Goal: Task Accomplishment & Management: Manage account settings

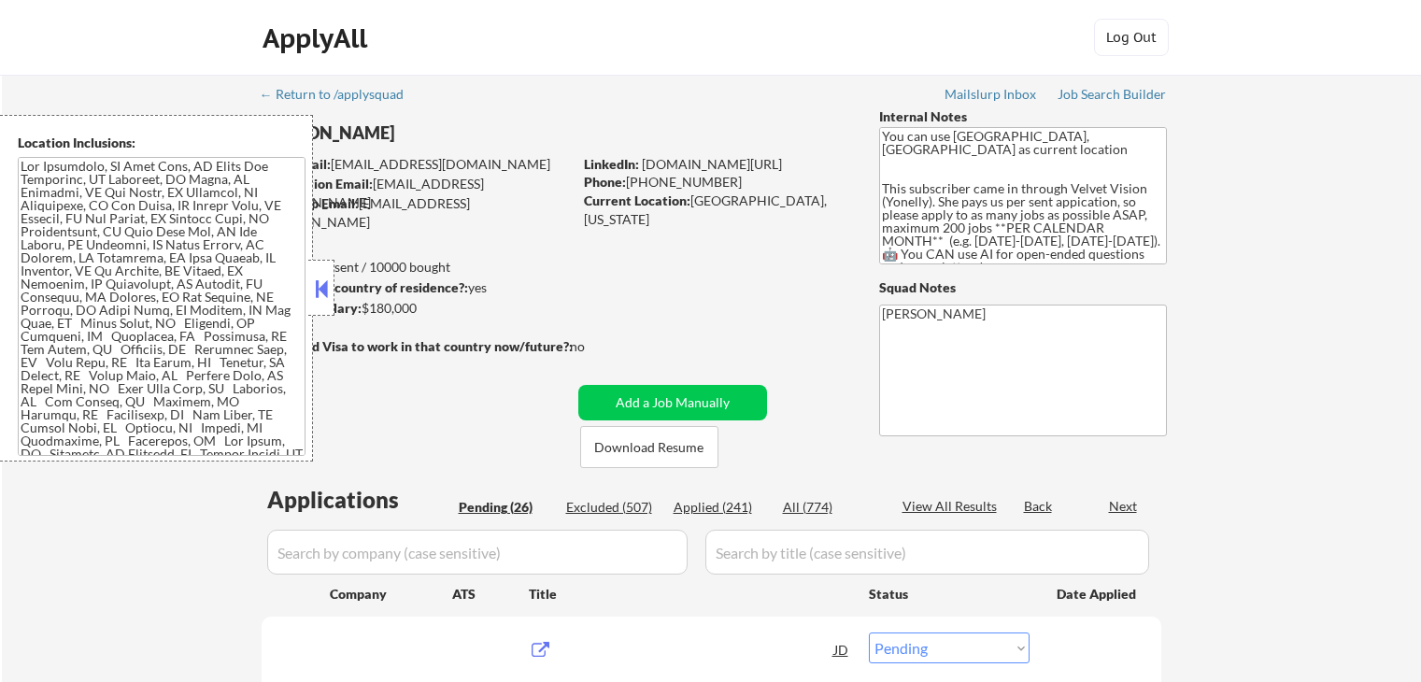
select select ""pending""
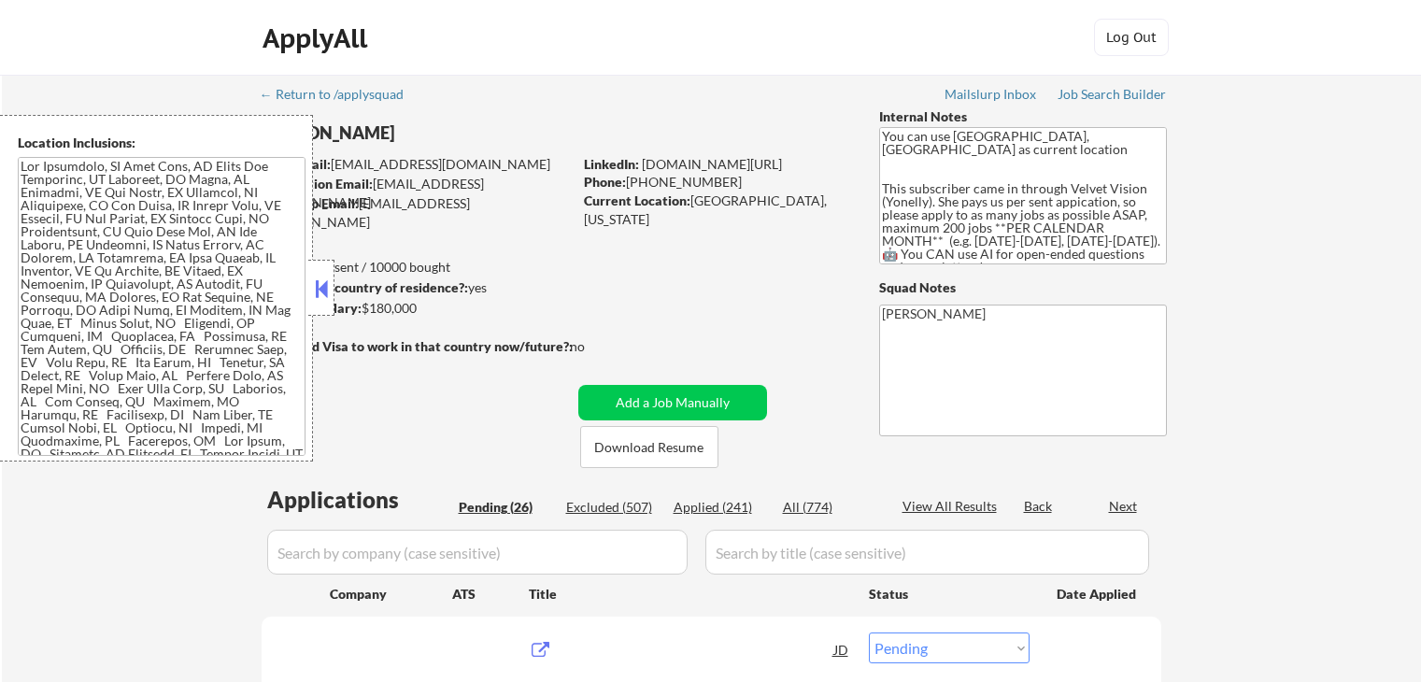
select select ""pending""
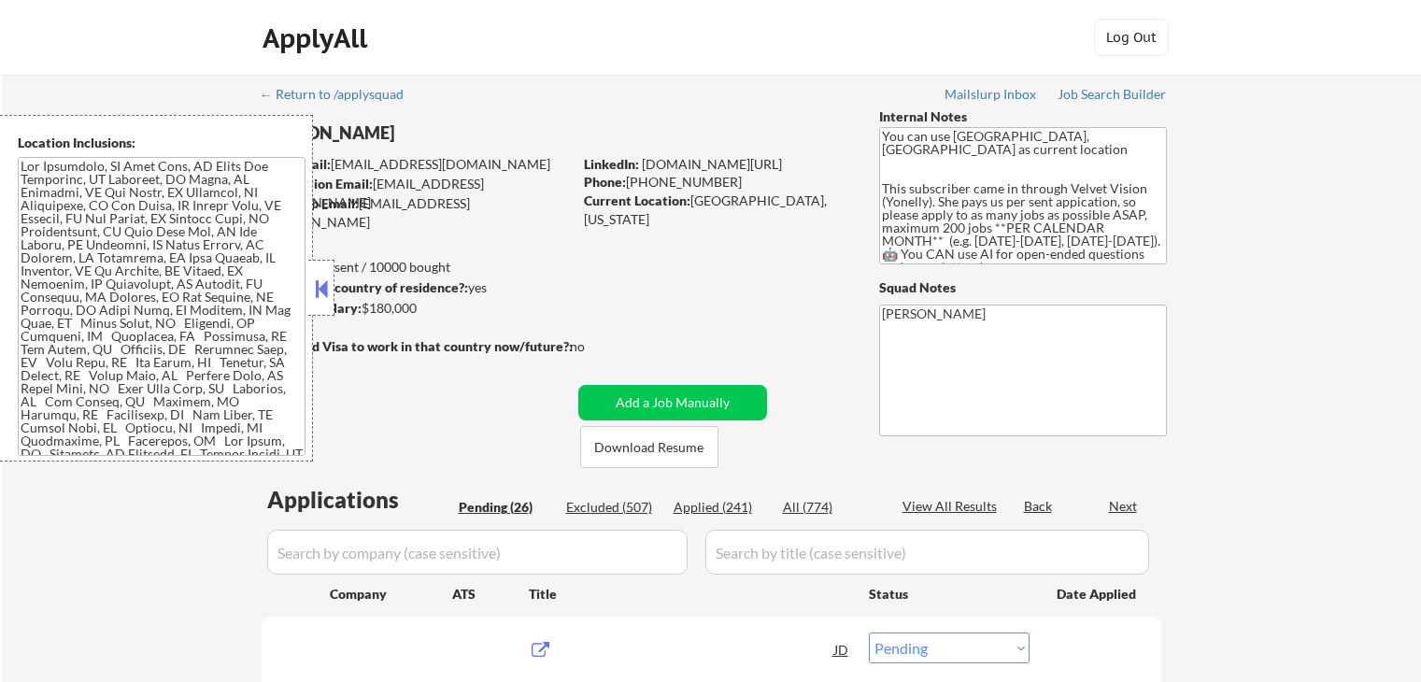
select select ""pending""
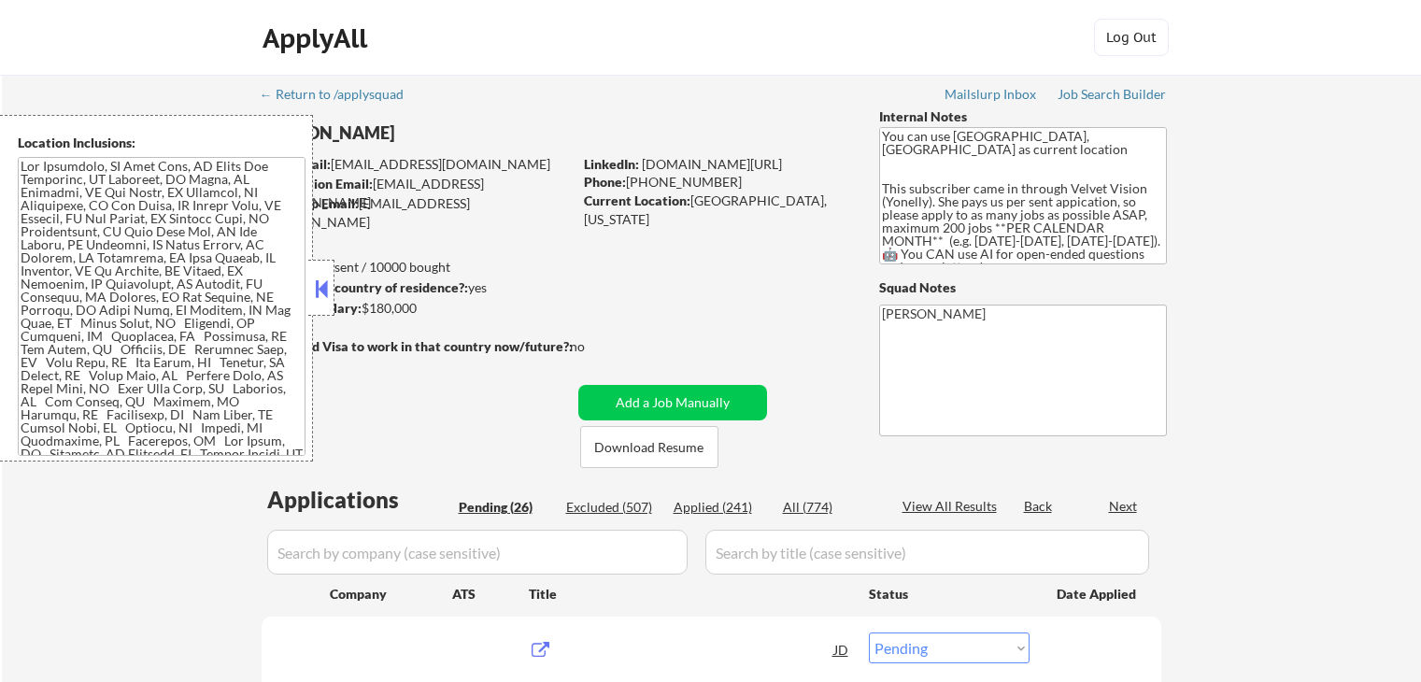
select select ""pending""
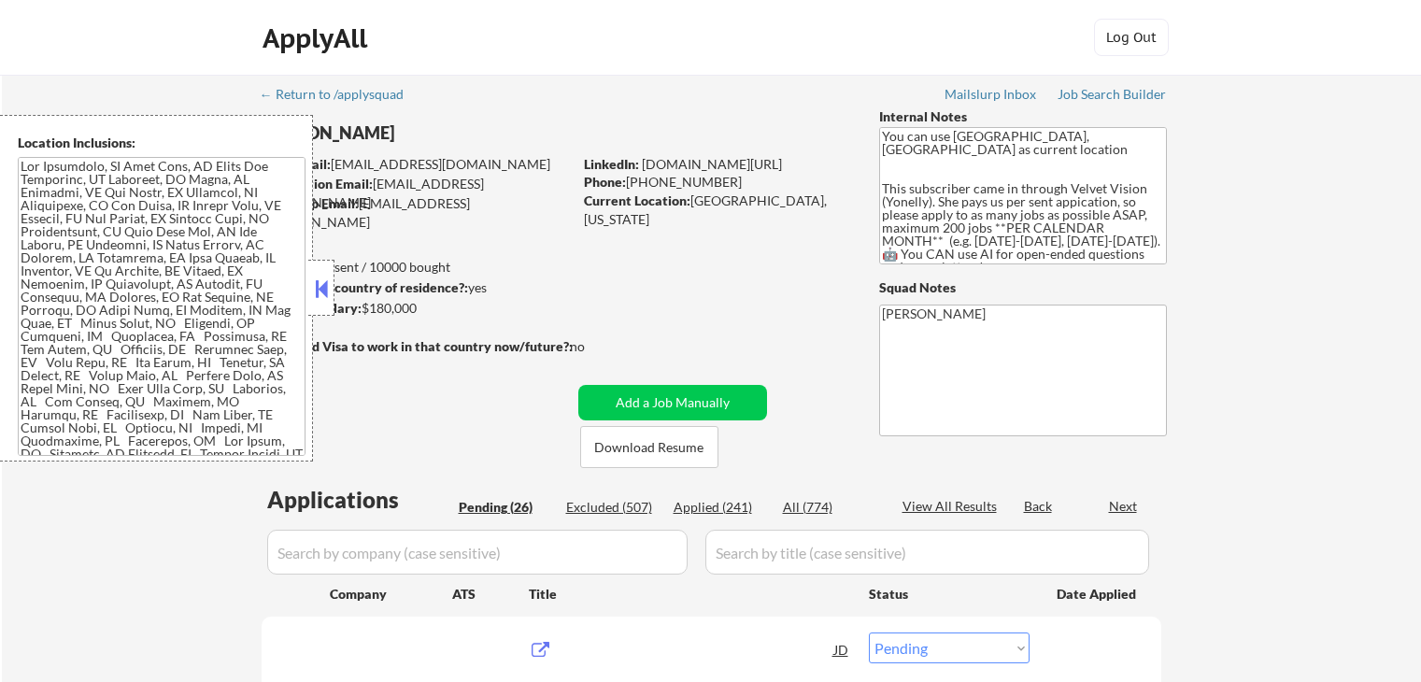
select select ""pending""
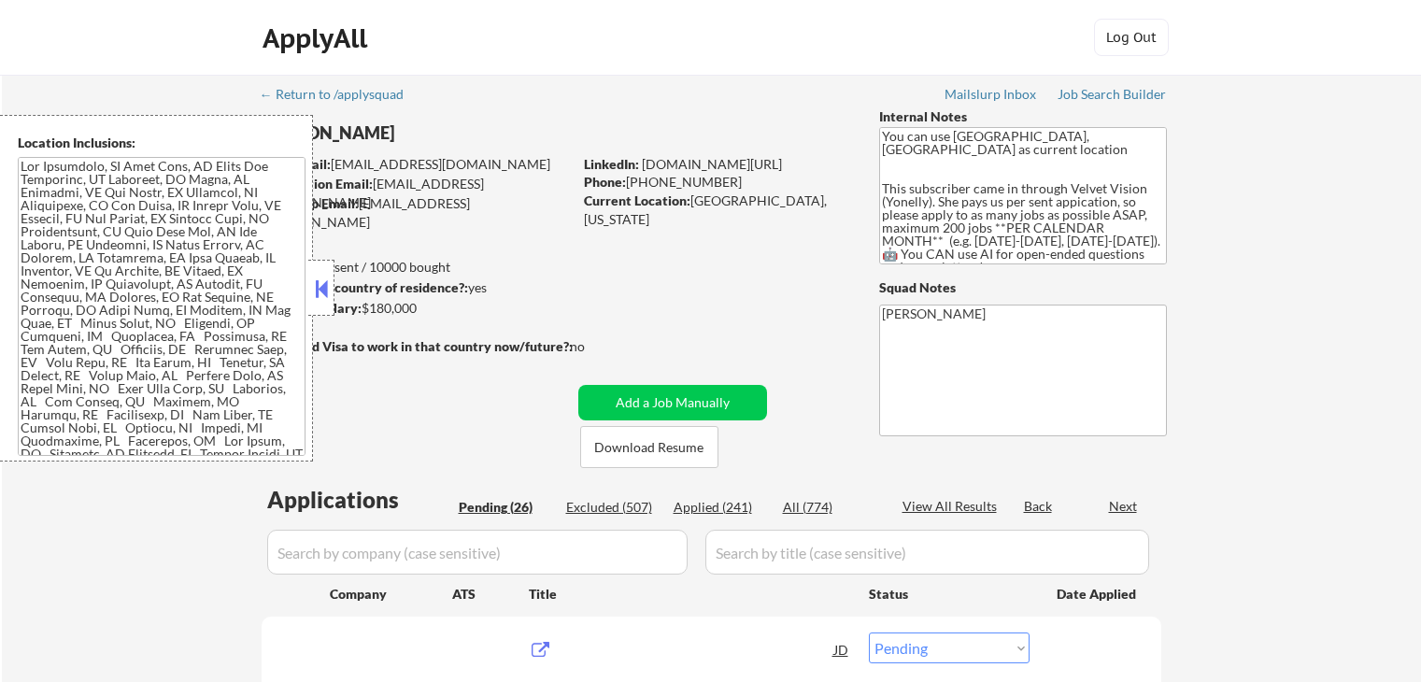
select select ""pending""
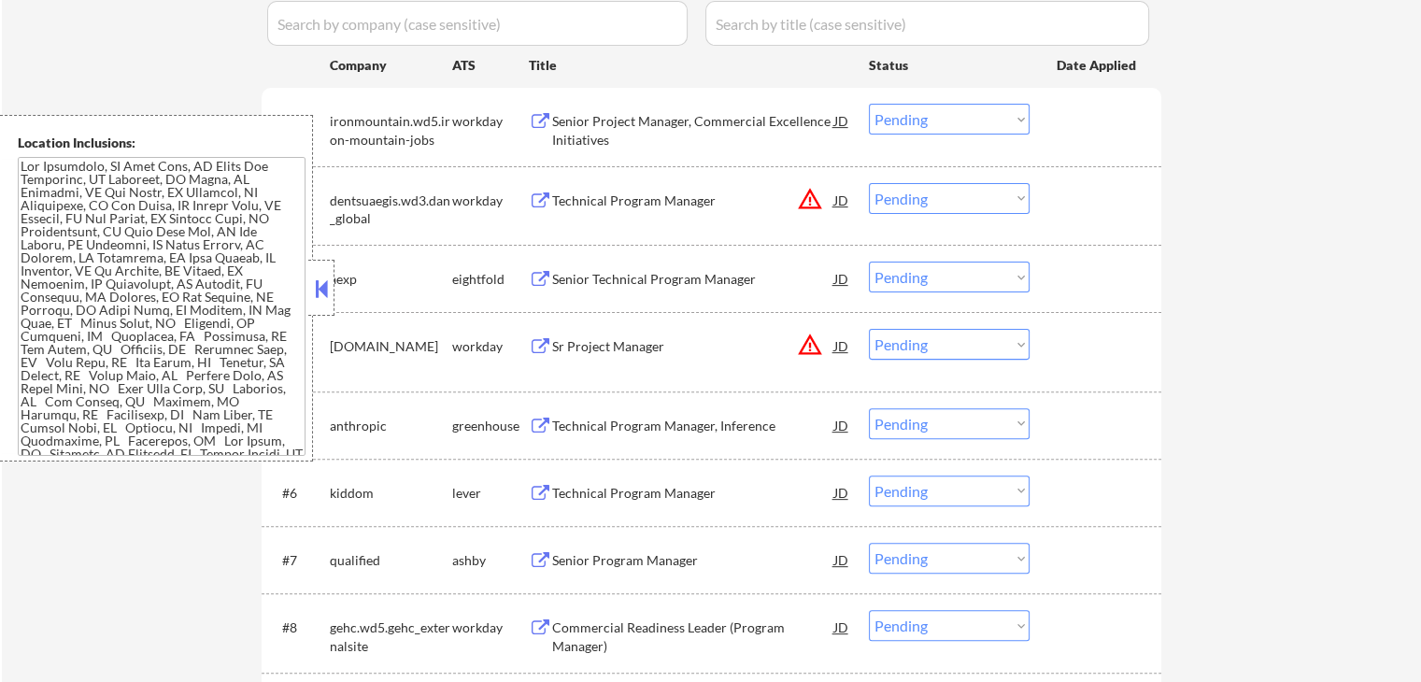
scroll to position [560, 0]
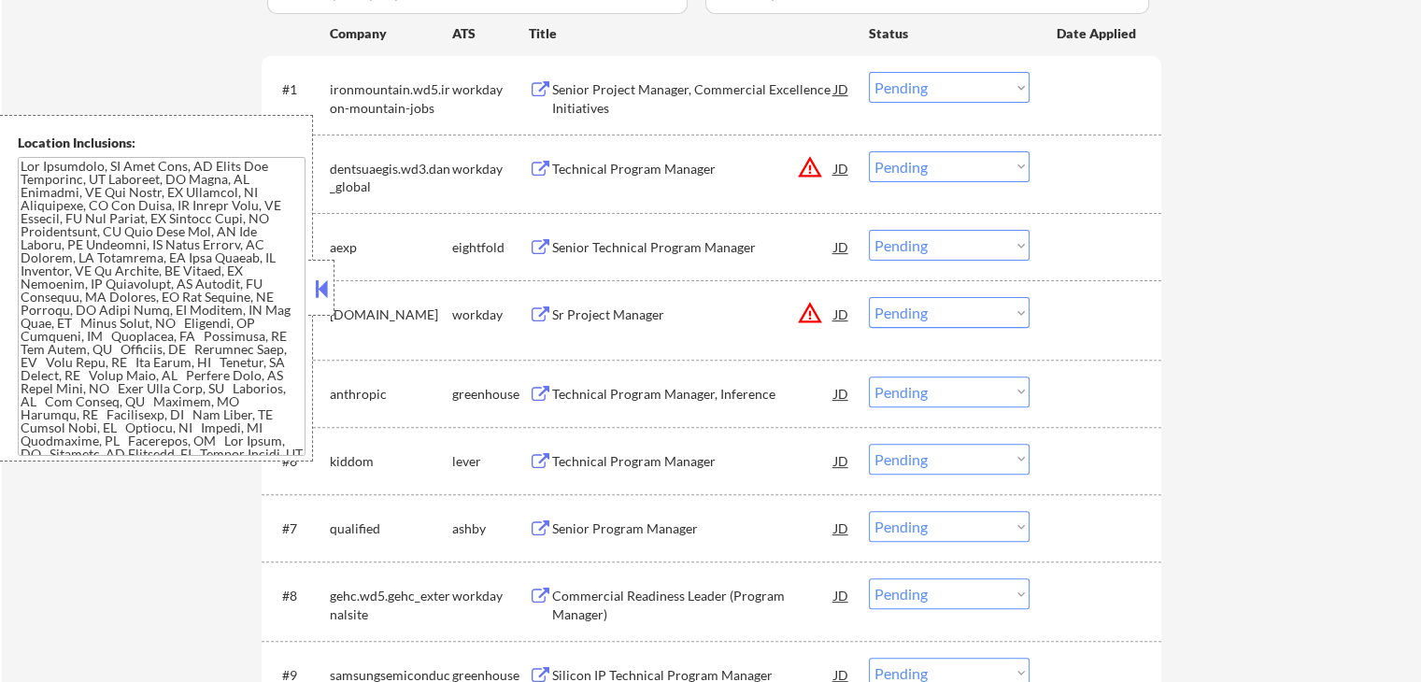
click at [543, 386] on button at bounding box center [540, 395] width 23 height 18
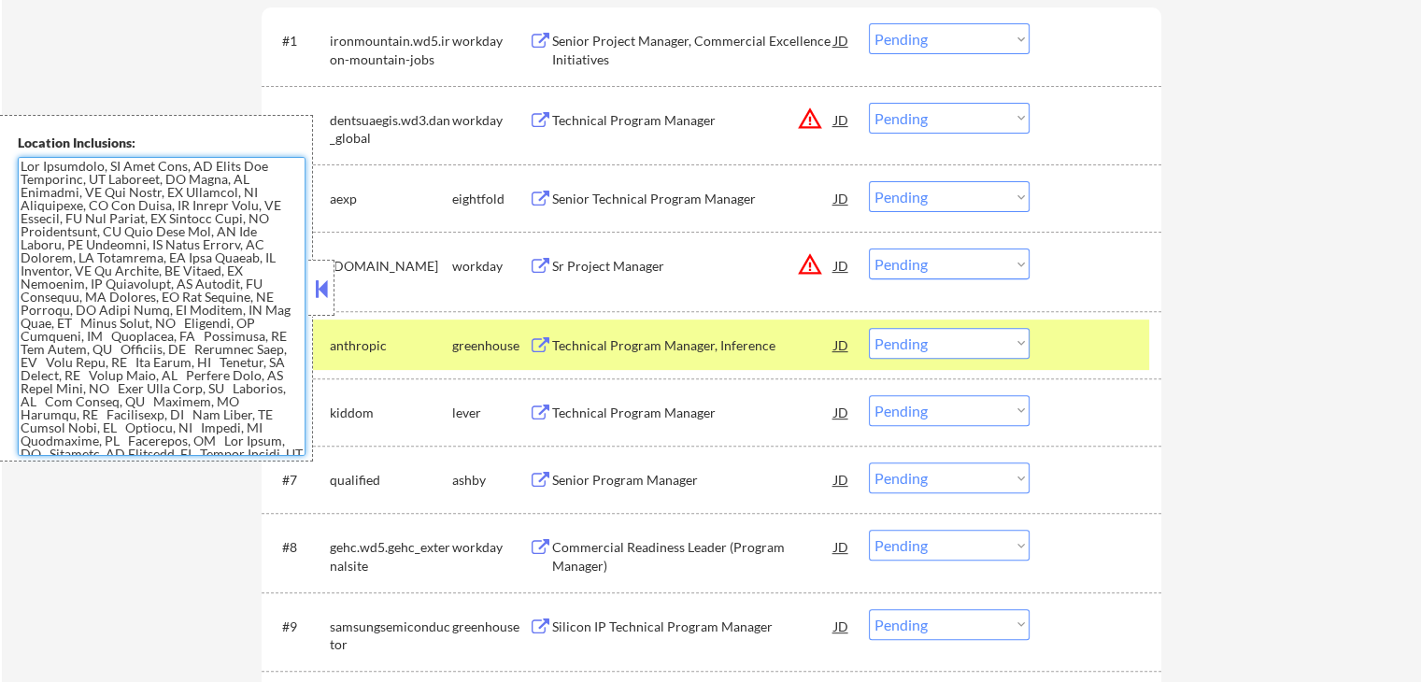
scroll to position [654, 0]
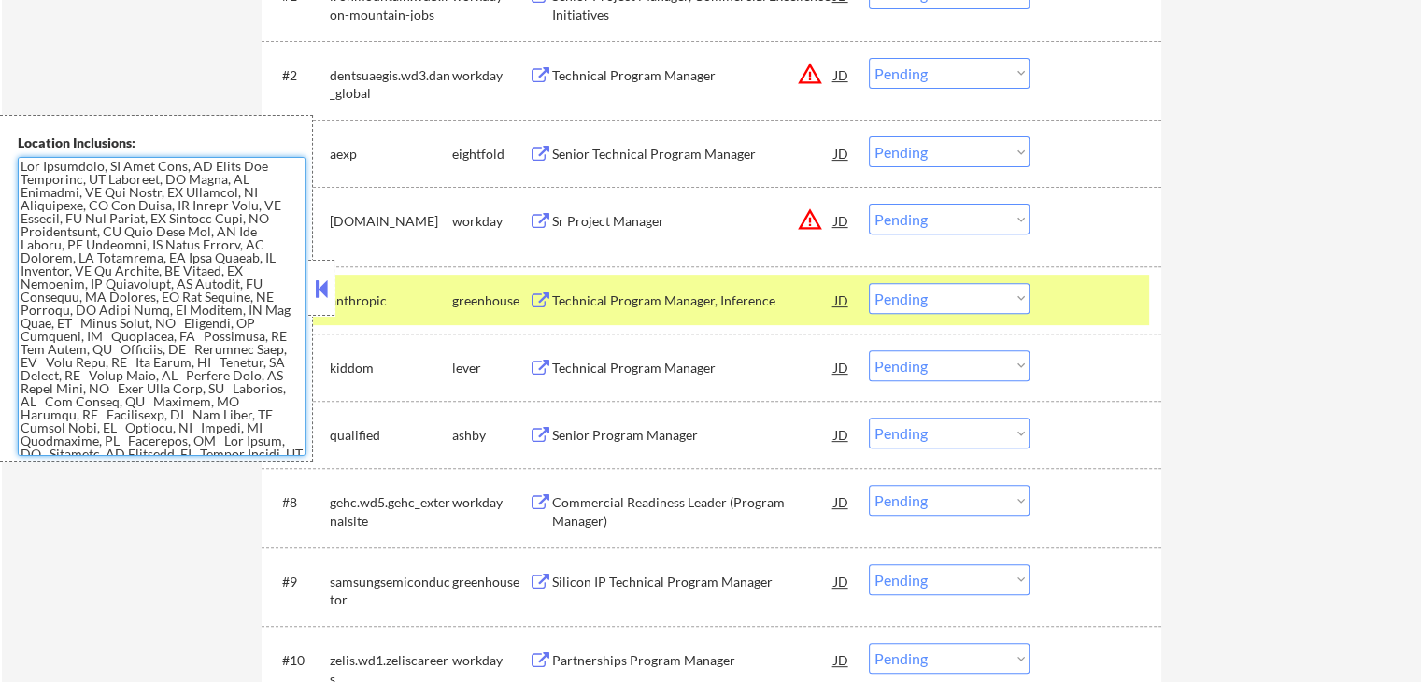
click at [543, 361] on button at bounding box center [540, 369] width 23 height 18
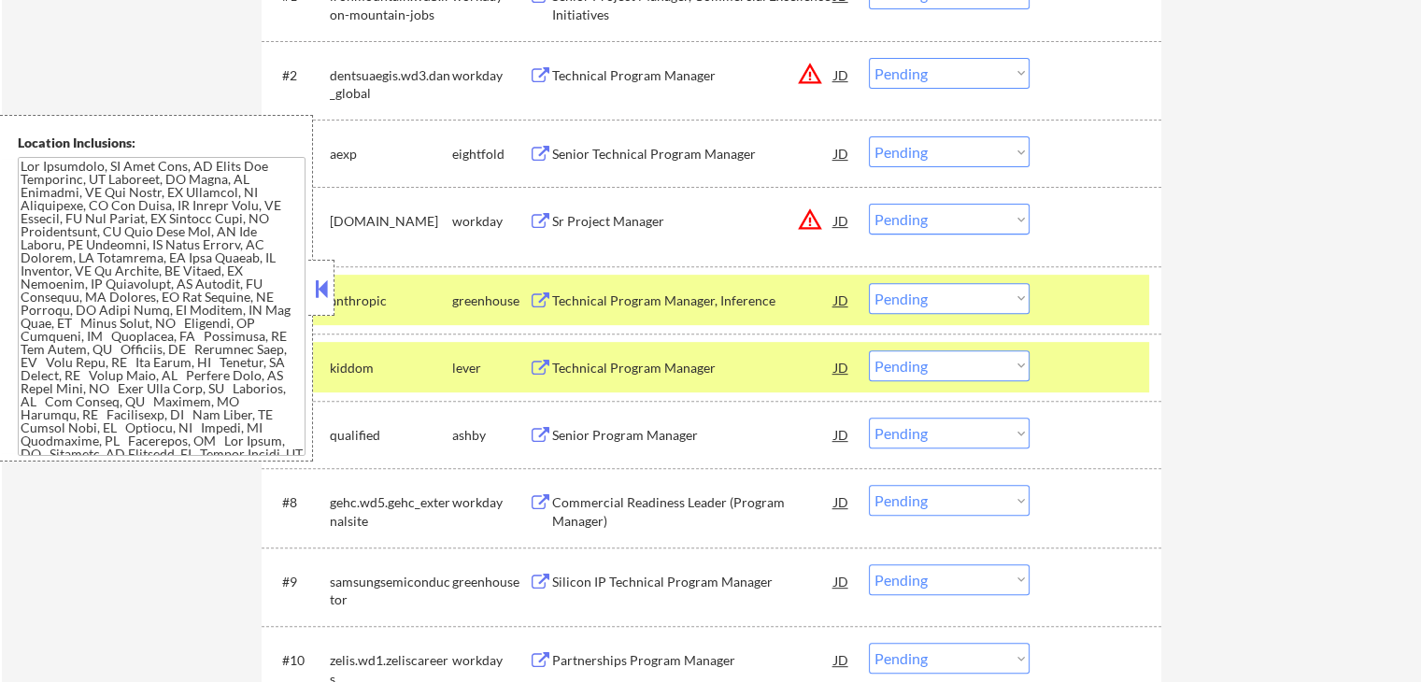
click at [919, 372] on select "Choose an option... Pending Applied Excluded (Questions) Excluded (Expired) Exc…" at bounding box center [949, 365] width 161 height 31
click at [869, 350] on select "Choose an option... Pending Applied Excluded (Questions) Excluded (Expired) Exc…" at bounding box center [949, 365] width 161 height 31
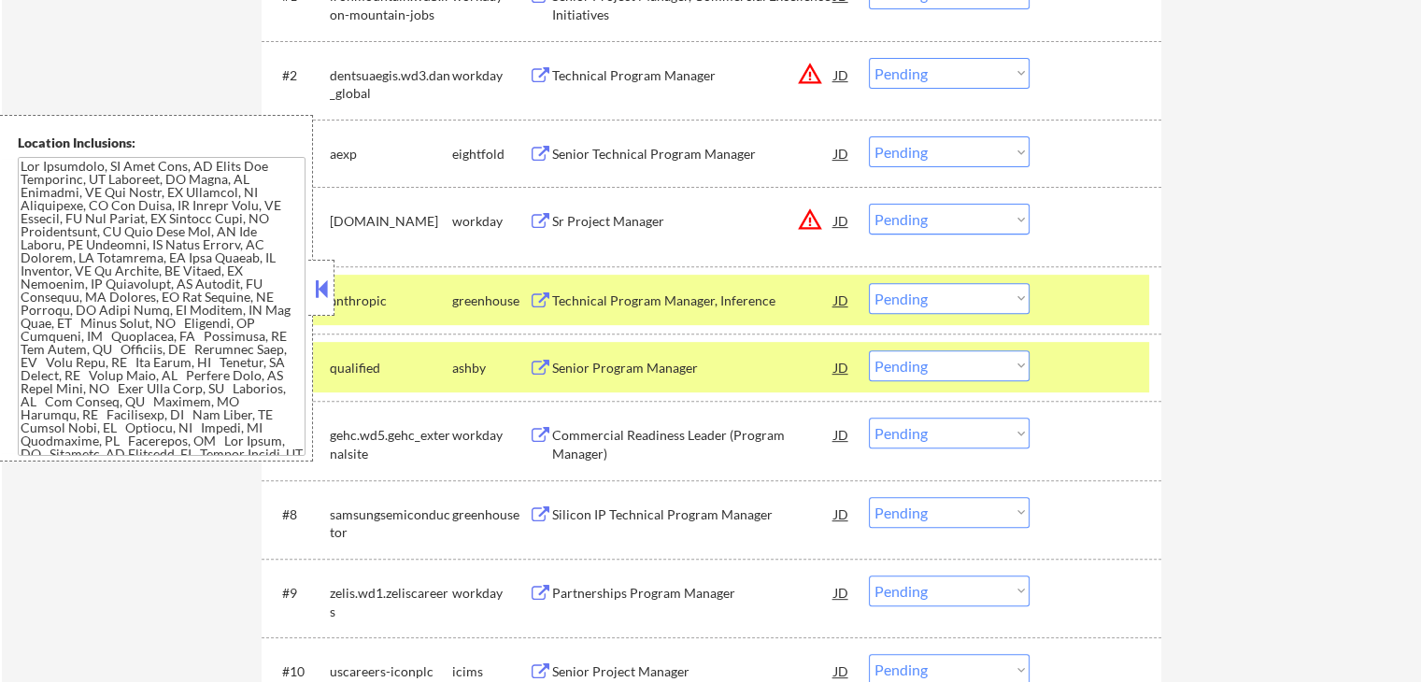
click at [545, 363] on button at bounding box center [540, 369] width 23 height 18
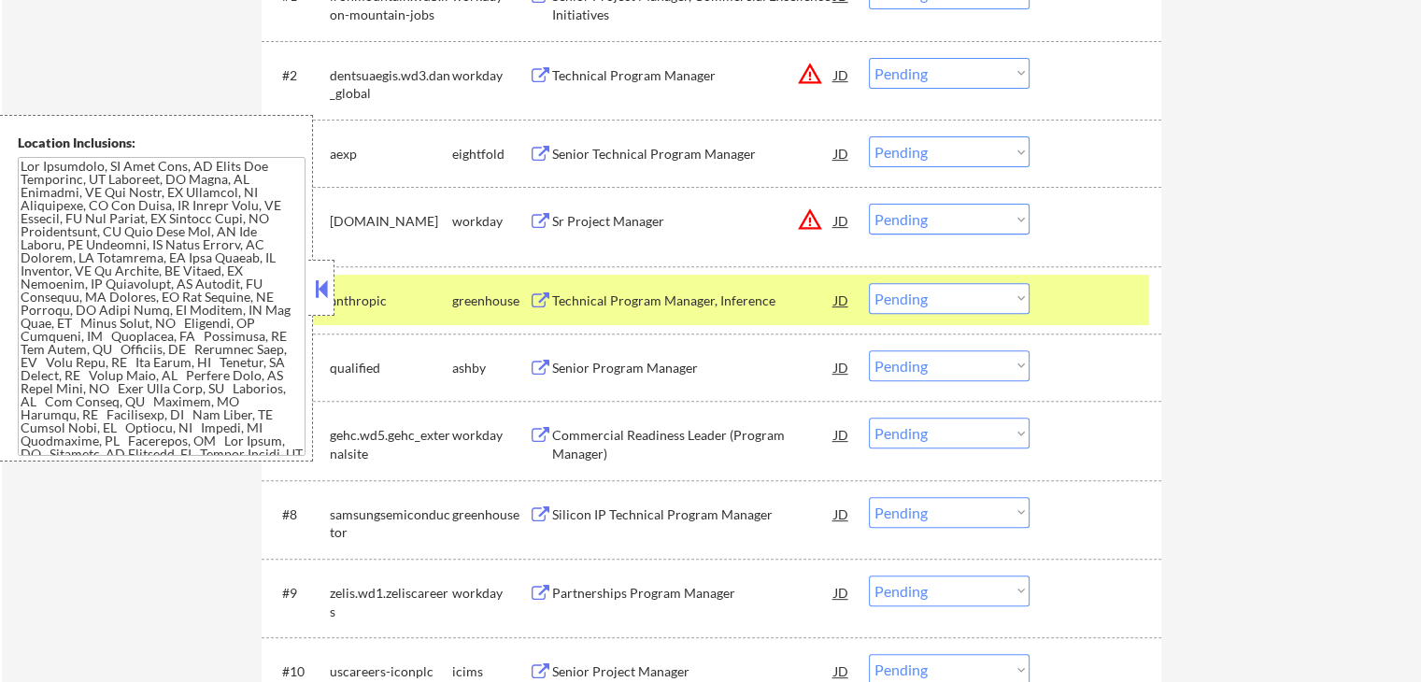
drag, startPoint x: 915, startPoint y: 356, endPoint x: 916, endPoint y: 375, distance: 18.7
click at [915, 358] on select "Choose an option... Pending Applied Excluded (Questions) Excluded (Expired) Exc…" at bounding box center [949, 365] width 161 height 31
click at [869, 350] on select "Choose an option... Pending Applied Excluded (Questions) Excluded (Expired) Exc…" at bounding box center [949, 365] width 161 height 31
click at [530, 509] on button at bounding box center [540, 515] width 23 height 18
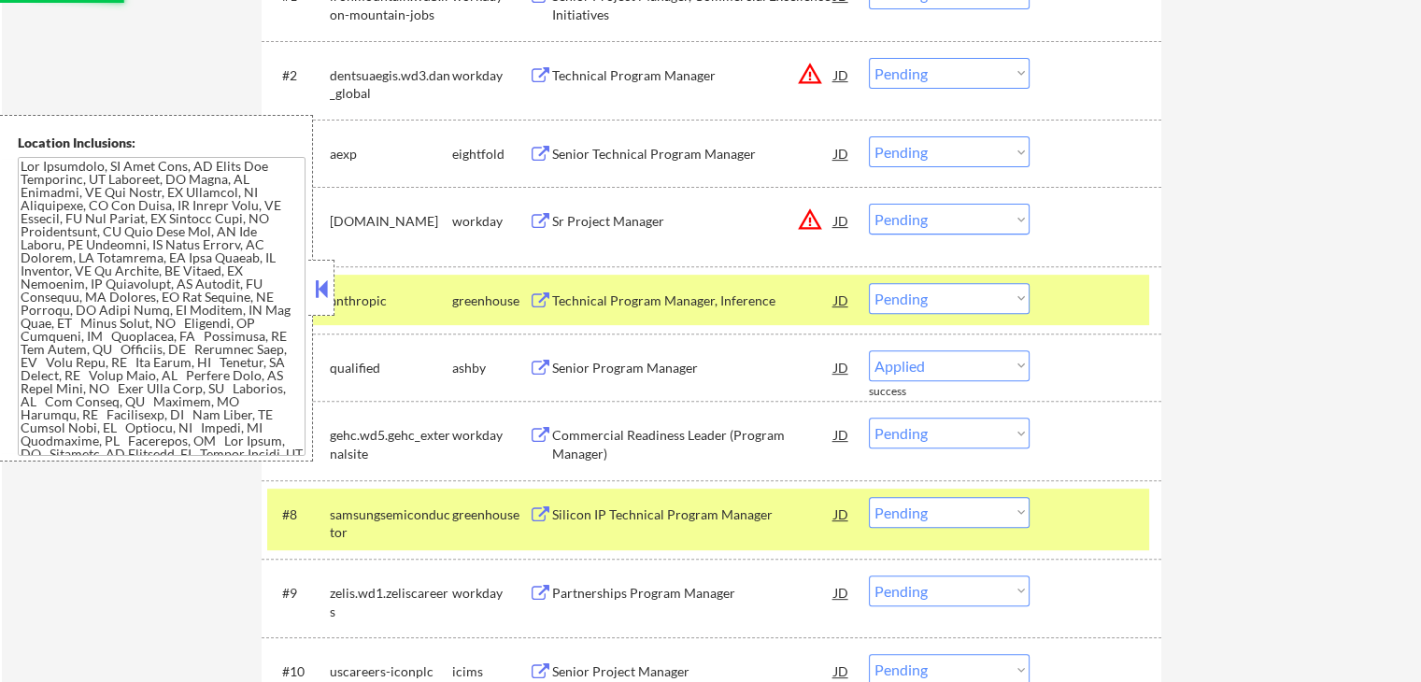
select select ""pending""
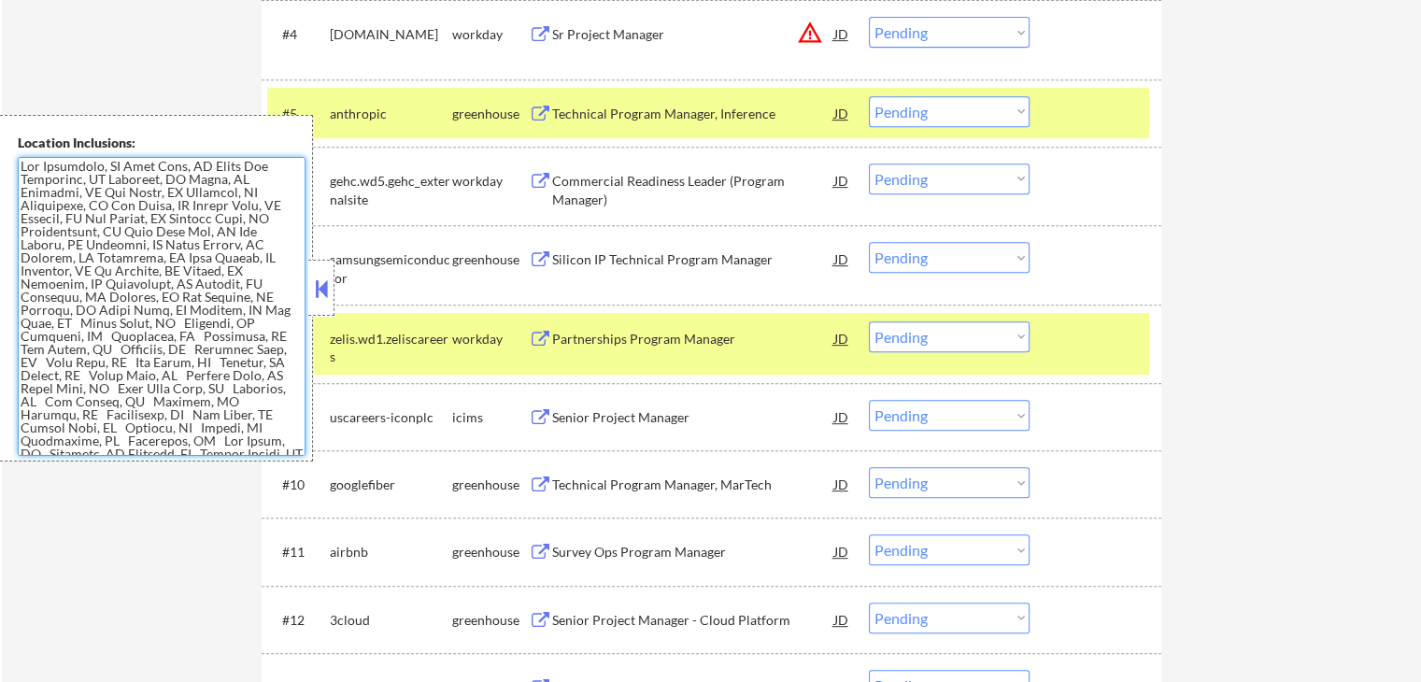
scroll to position [934, 0]
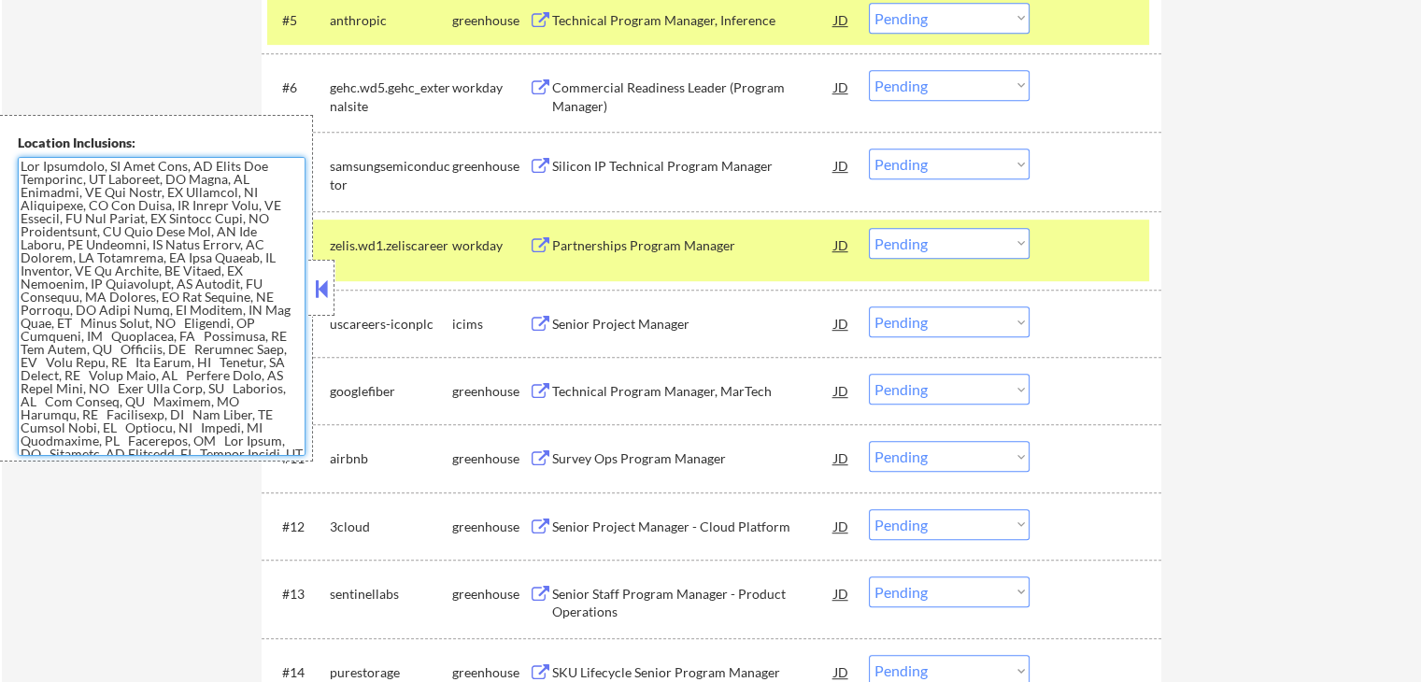
click at [543, 392] on button at bounding box center [540, 392] width 23 height 18
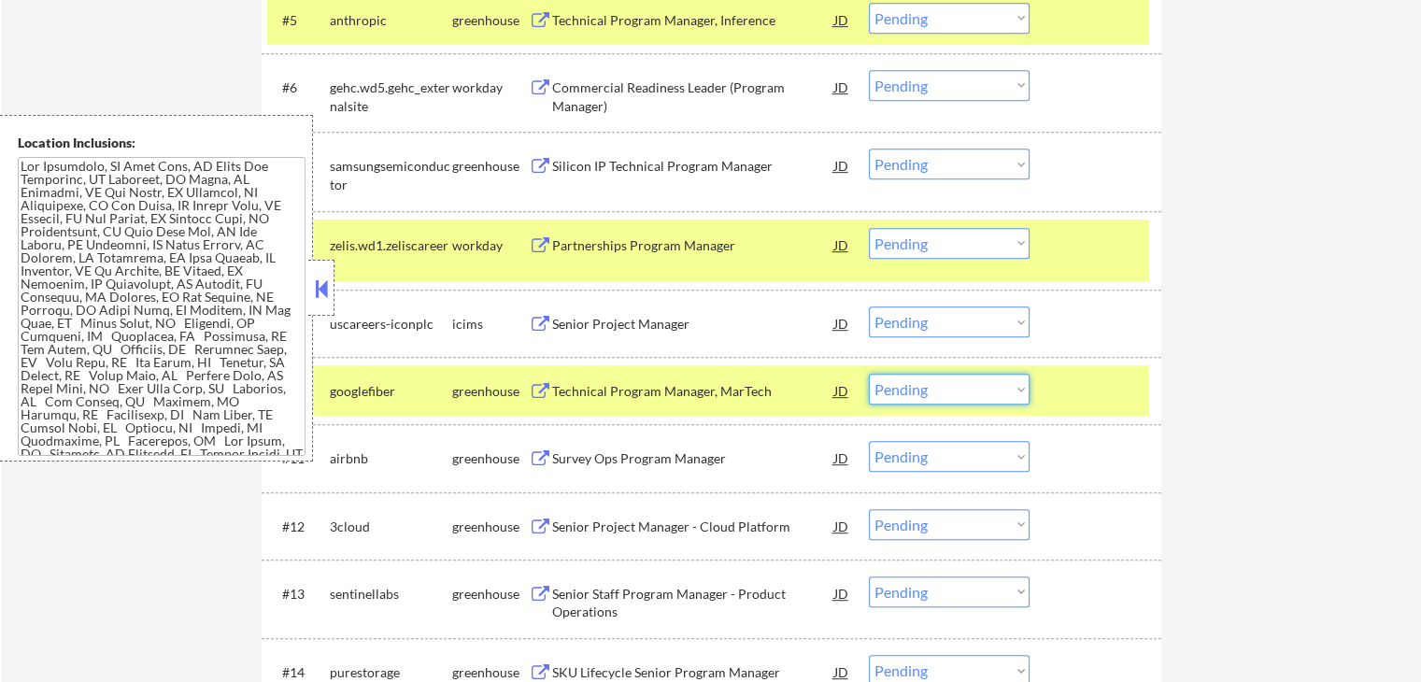
click at [964, 401] on select "Choose an option... Pending Applied Excluded (Questions) Excluded (Expired) Exc…" at bounding box center [949, 389] width 161 height 31
click at [869, 374] on select "Choose an option... Pending Applied Excluded (Questions) Excluded (Expired) Exc…" at bounding box center [949, 389] width 161 height 31
click at [542, 455] on button at bounding box center [540, 459] width 23 height 18
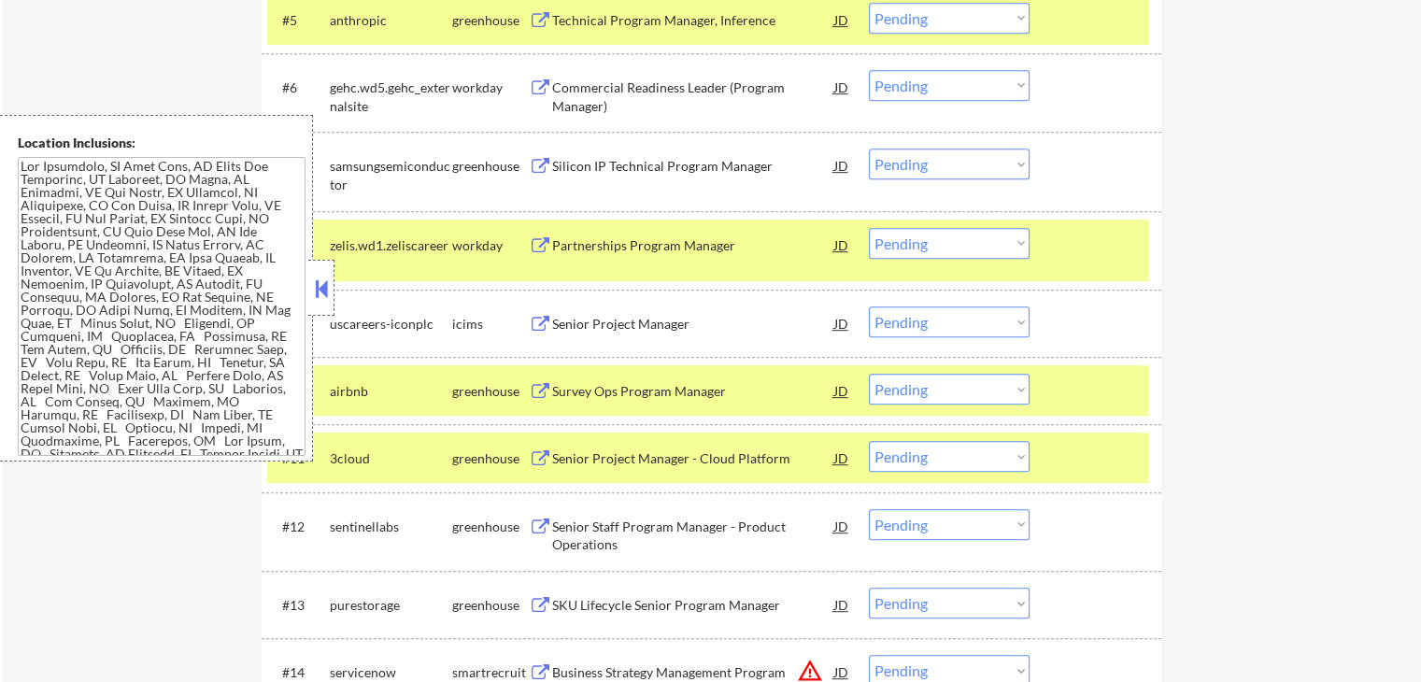
click at [971, 393] on select "Choose an option... Pending Applied Excluded (Questions) Excluded (Expired) Exc…" at bounding box center [949, 389] width 161 height 31
click at [869, 374] on select "Choose an option... Pending Applied Excluded (Questions) Excluded (Expired) Exc…" at bounding box center [949, 389] width 161 height 31
select select ""pending""
click at [540, 454] on button at bounding box center [540, 459] width 23 height 18
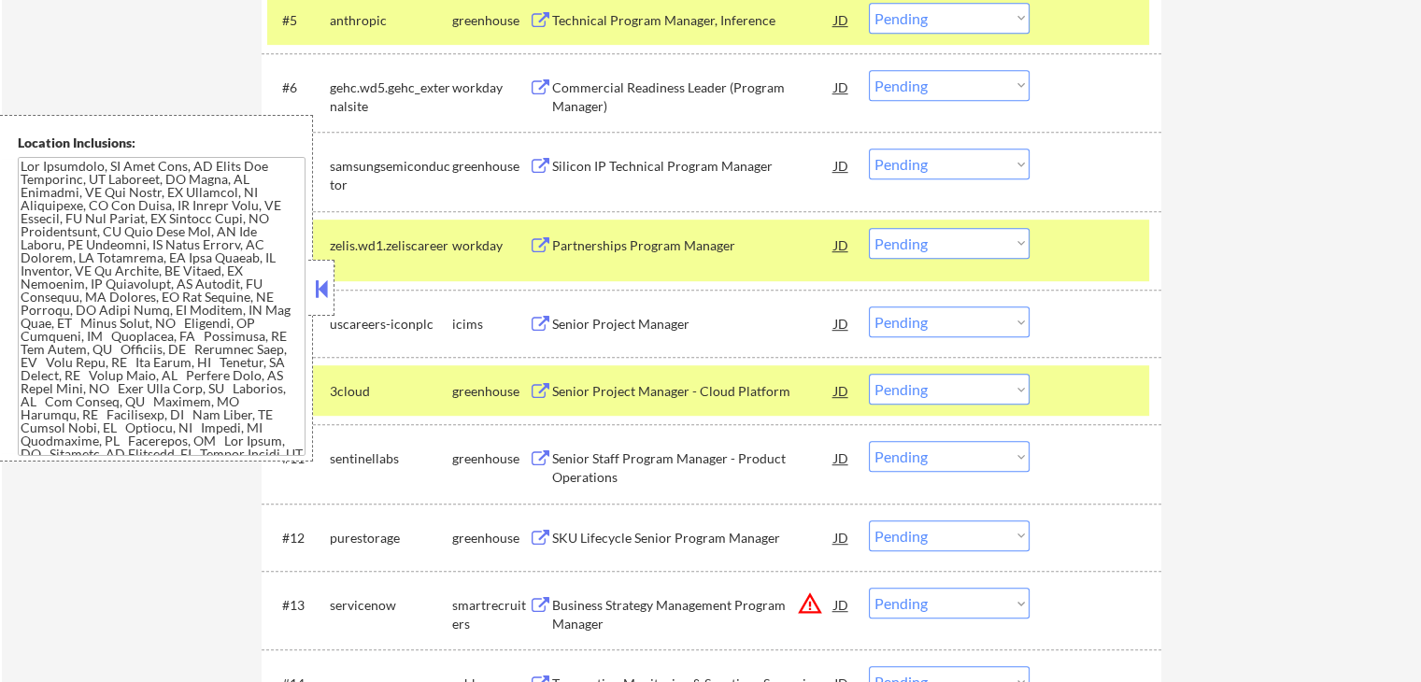
click at [936, 456] on select "Choose an option... Pending Applied Excluded (Questions) Excluded (Expired) Exc…" at bounding box center [949, 456] width 161 height 31
click at [869, 441] on select "Choose an option... Pending Applied Excluded (Questions) Excluded (Expired) Exc…" at bounding box center [949, 456] width 161 height 31
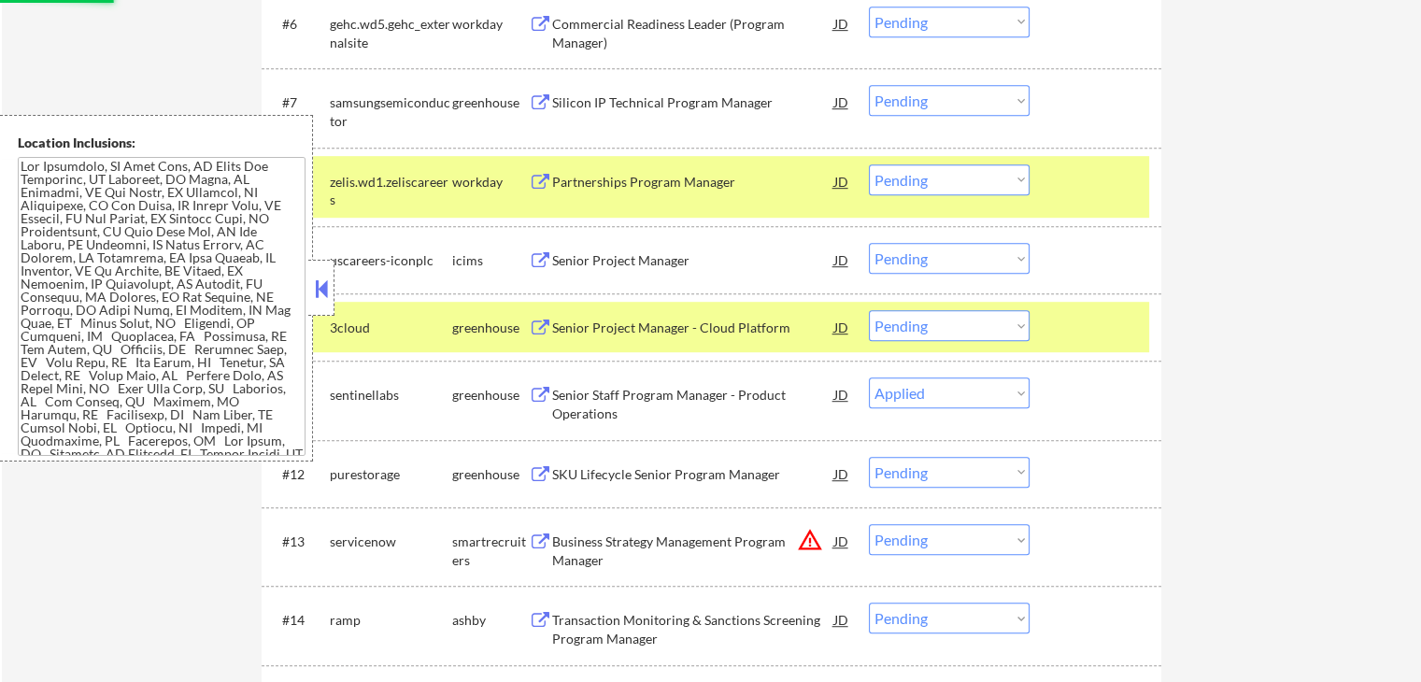
scroll to position [1027, 0]
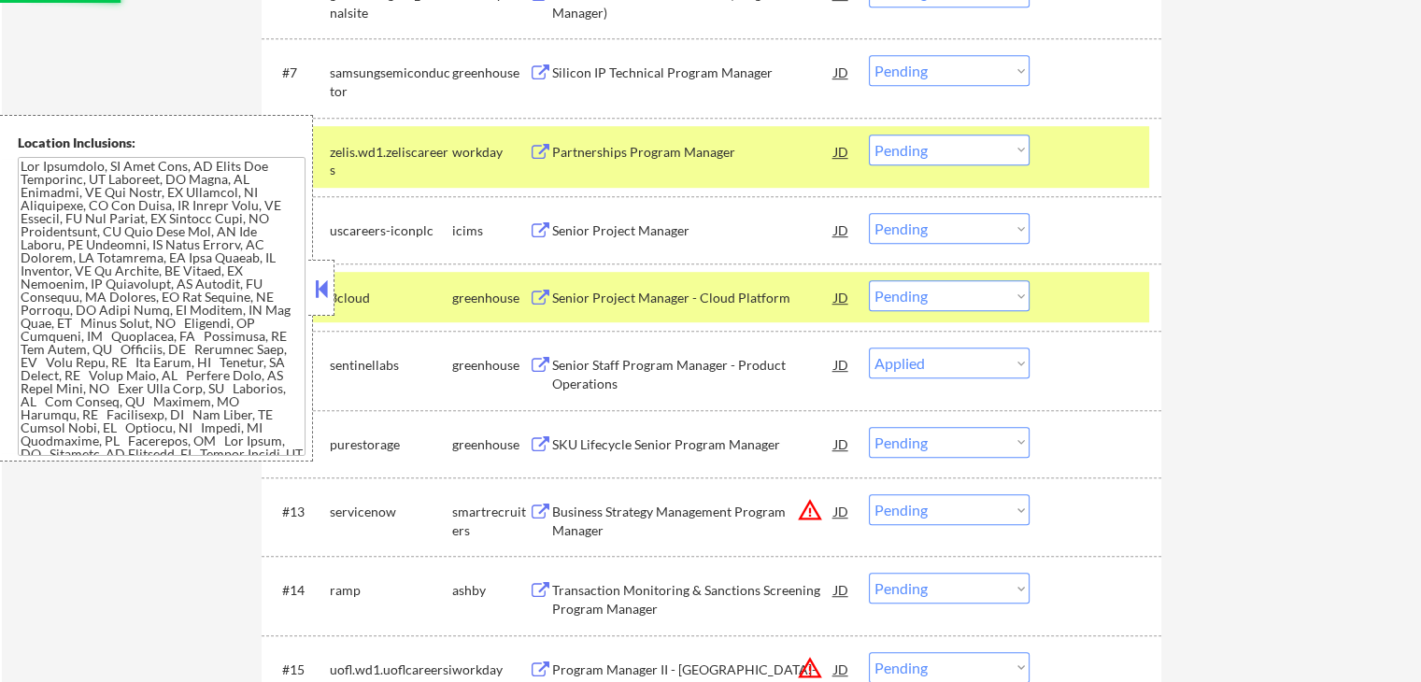
click at [538, 450] on button at bounding box center [540, 445] width 23 height 18
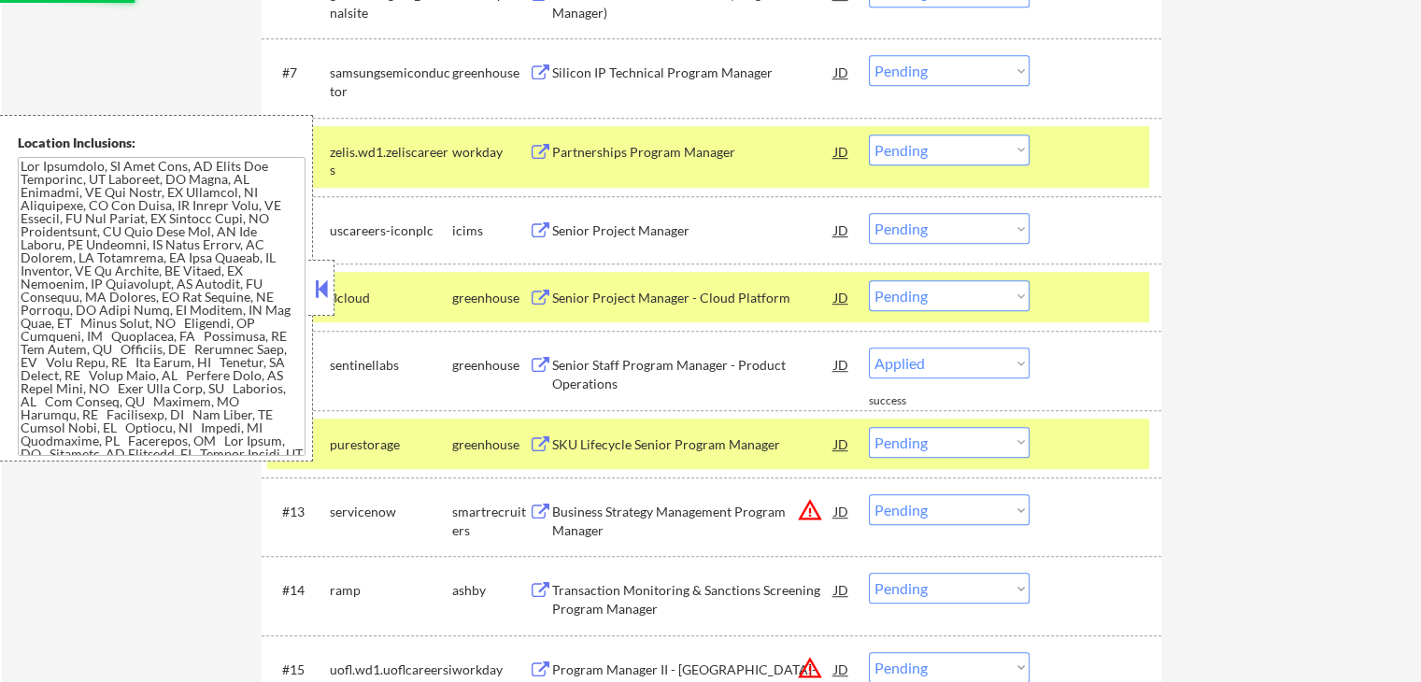
select select ""pending""
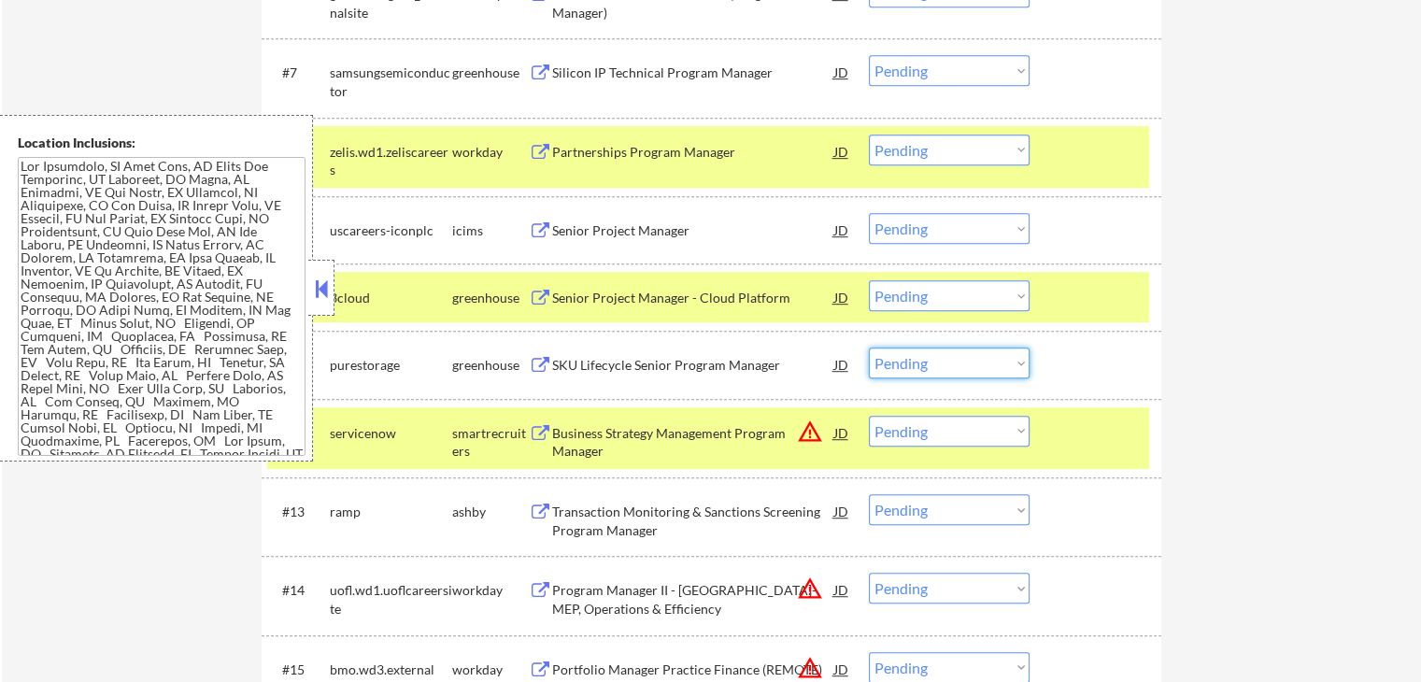
click at [954, 361] on select "Choose an option... Pending Applied Excluded (Questions) Excluded (Expired) Exc…" at bounding box center [949, 362] width 161 height 31
click at [869, 347] on select "Choose an option... Pending Applied Excluded (Questions) Excluded (Expired) Exc…" at bounding box center [949, 362] width 161 height 31
click at [535, 507] on button at bounding box center [540, 512] width 23 height 18
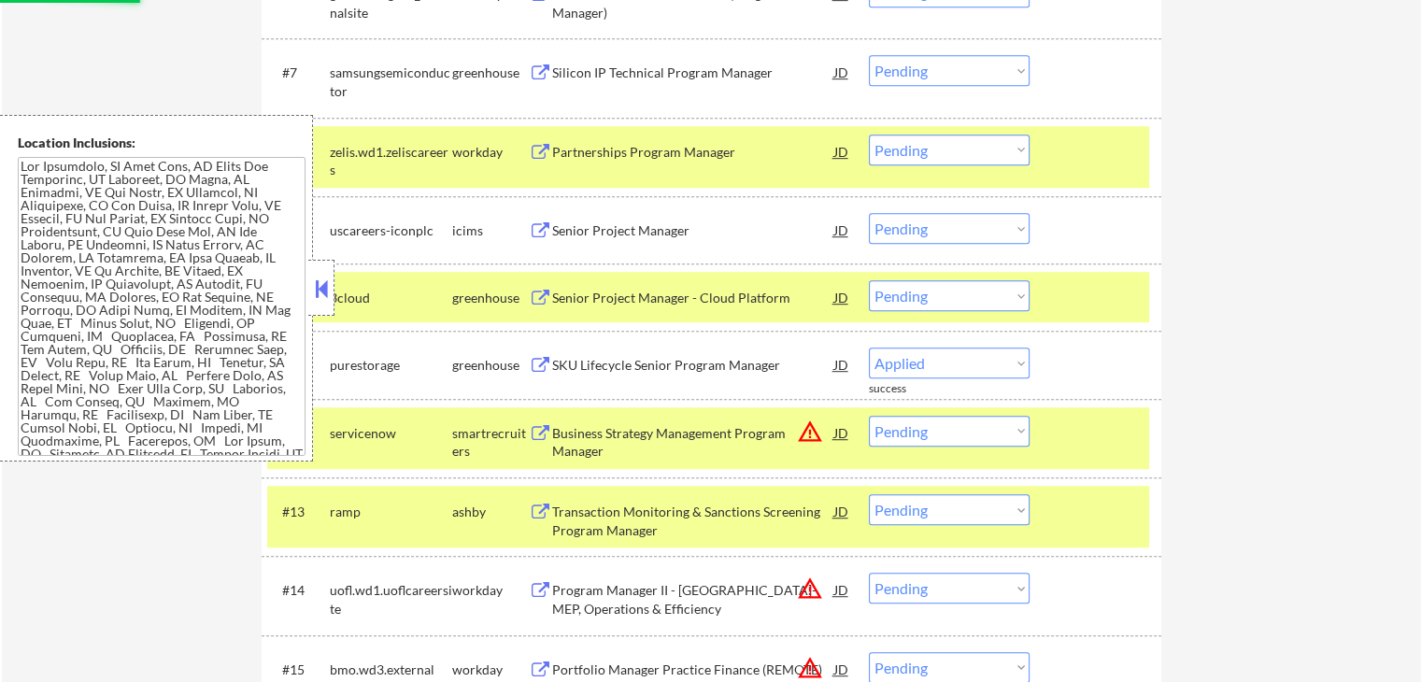
select select ""pending""
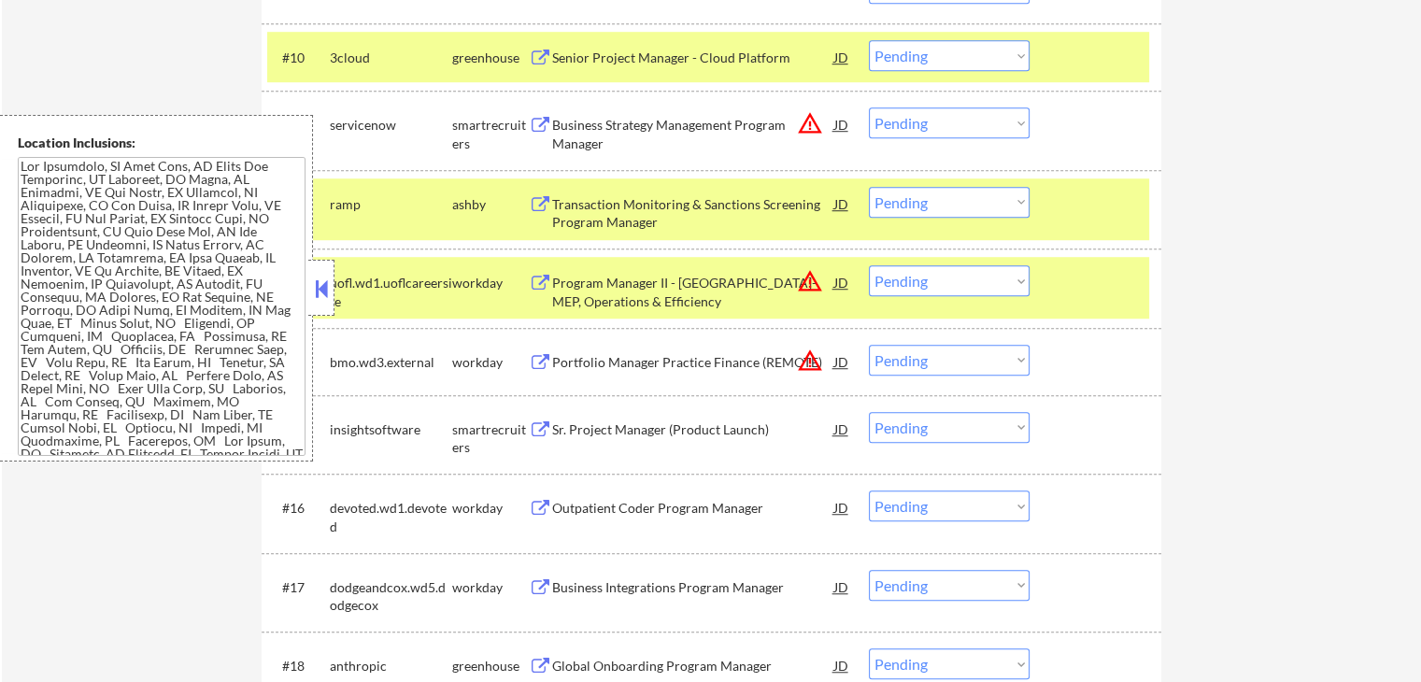
scroll to position [1308, 0]
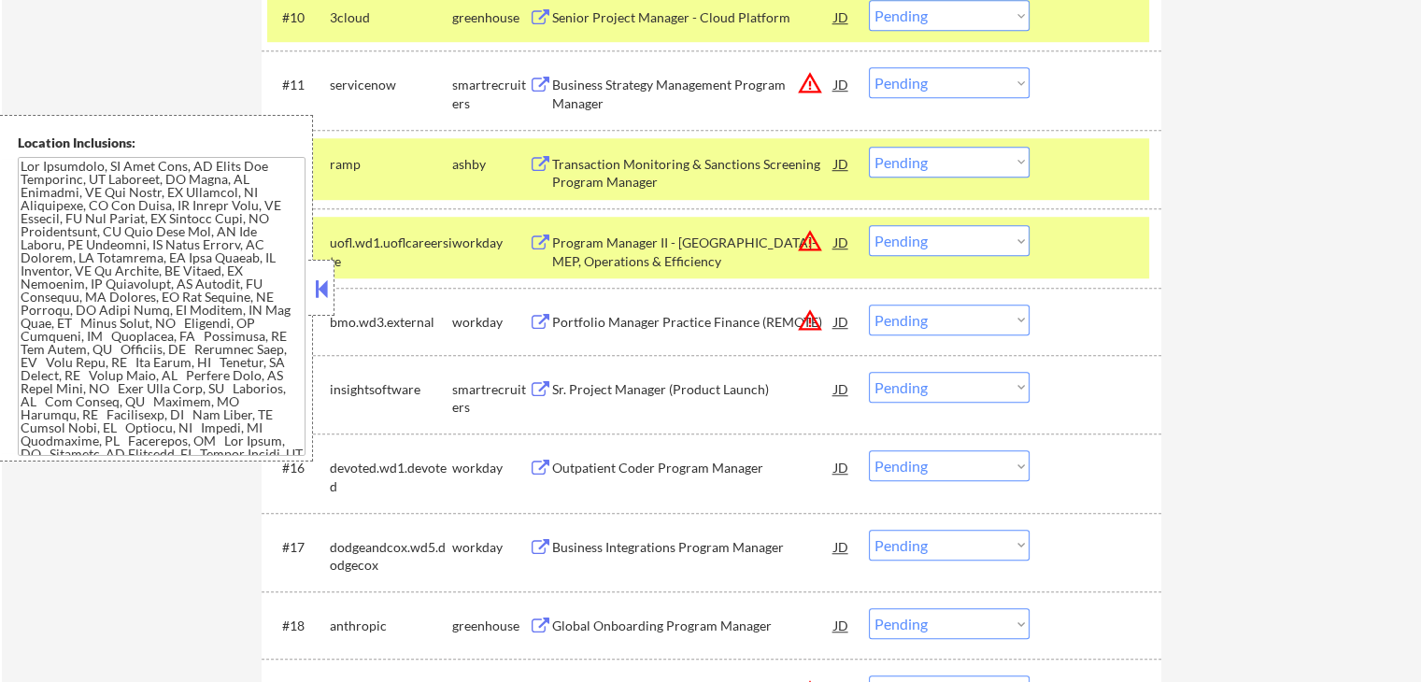
click at [931, 157] on select "Choose an option... Pending Applied Excluded (Questions) Excluded (Expired) Exc…" at bounding box center [949, 162] width 161 height 31
click at [869, 147] on select "Choose an option... Pending Applied Excluded (Questions) Excluded (Expired) Exc…" at bounding box center [949, 162] width 161 height 31
click at [542, 386] on button at bounding box center [540, 390] width 23 height 18
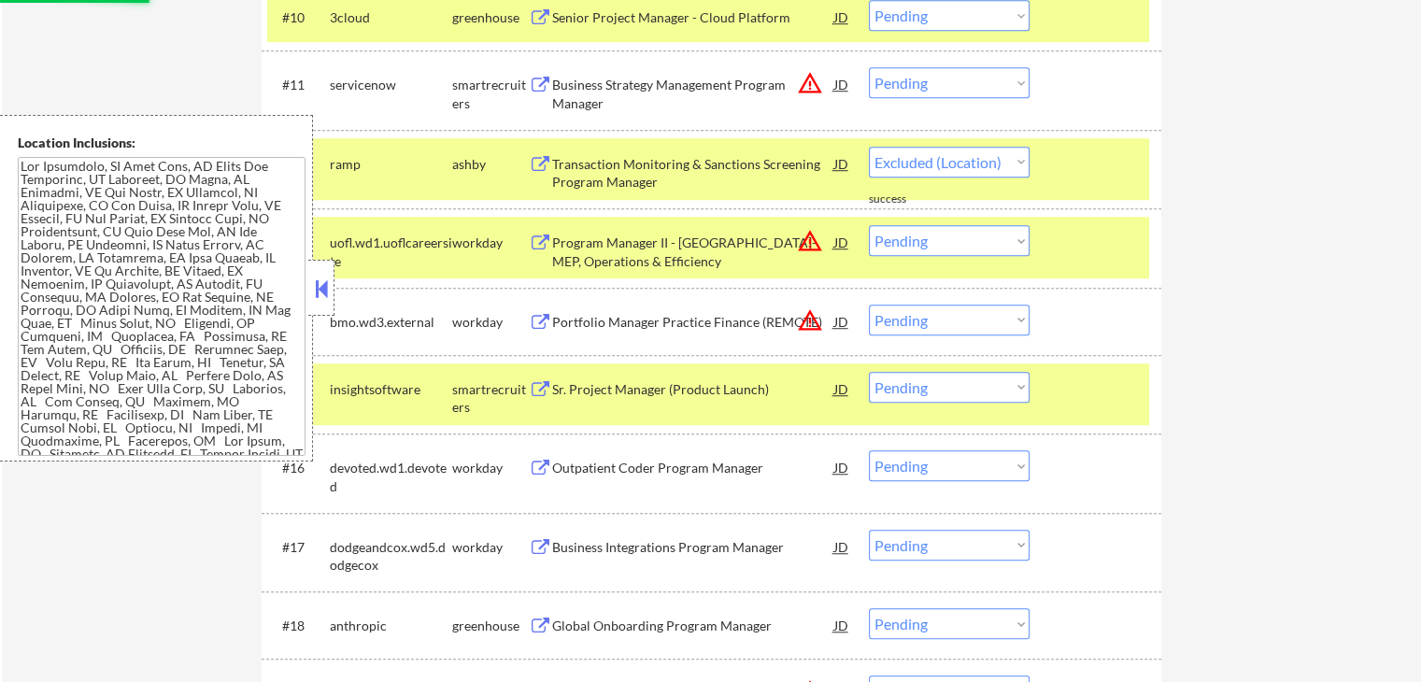
select select ""pending""
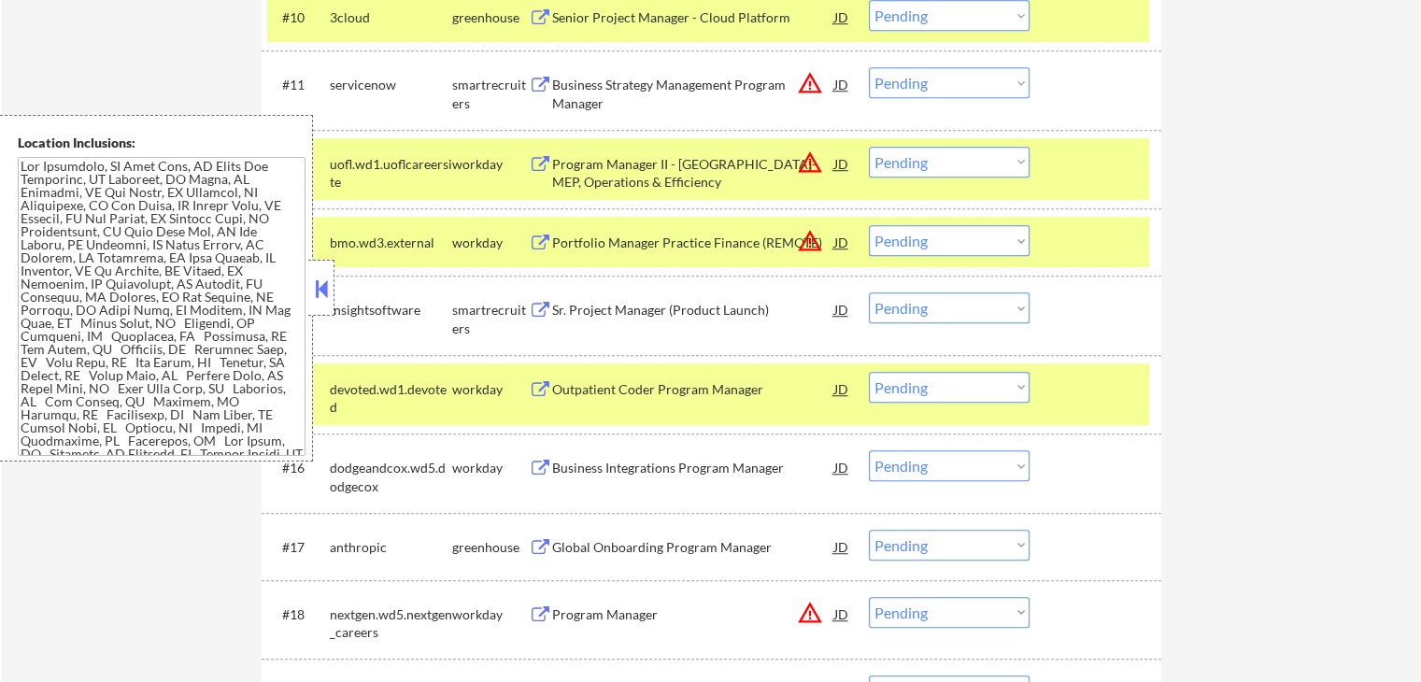
click at [914, 312] on select "Choose an option... Pending Applied Excluded (Questions) Excluded (Expired) Exc…" at bounding box center [949, 307] width 161 height 31
click at [869, 292] on select "Choose an option... Pending Applied Excluded (Questions) Excluded (Expired) Exc…" at bounding box center [949, 307] width 161 height 31
select select ""pending""
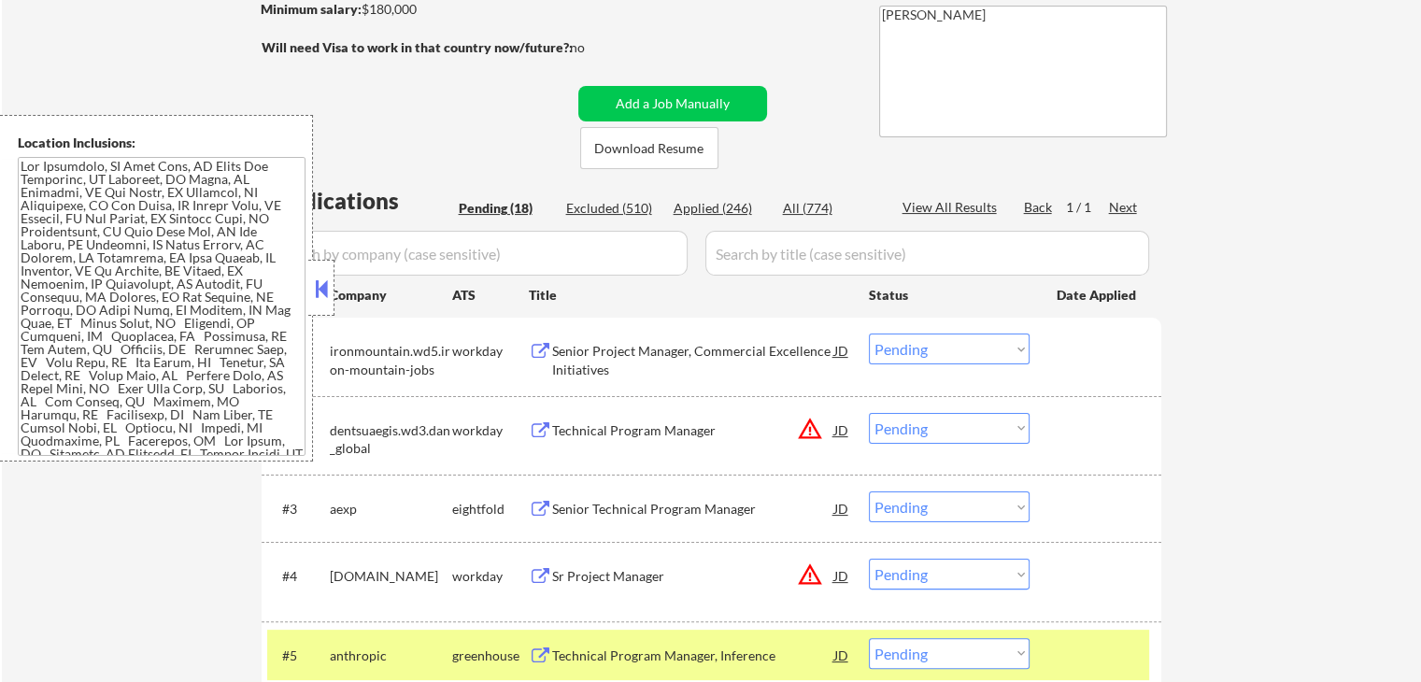
scroll to position [579, 0]
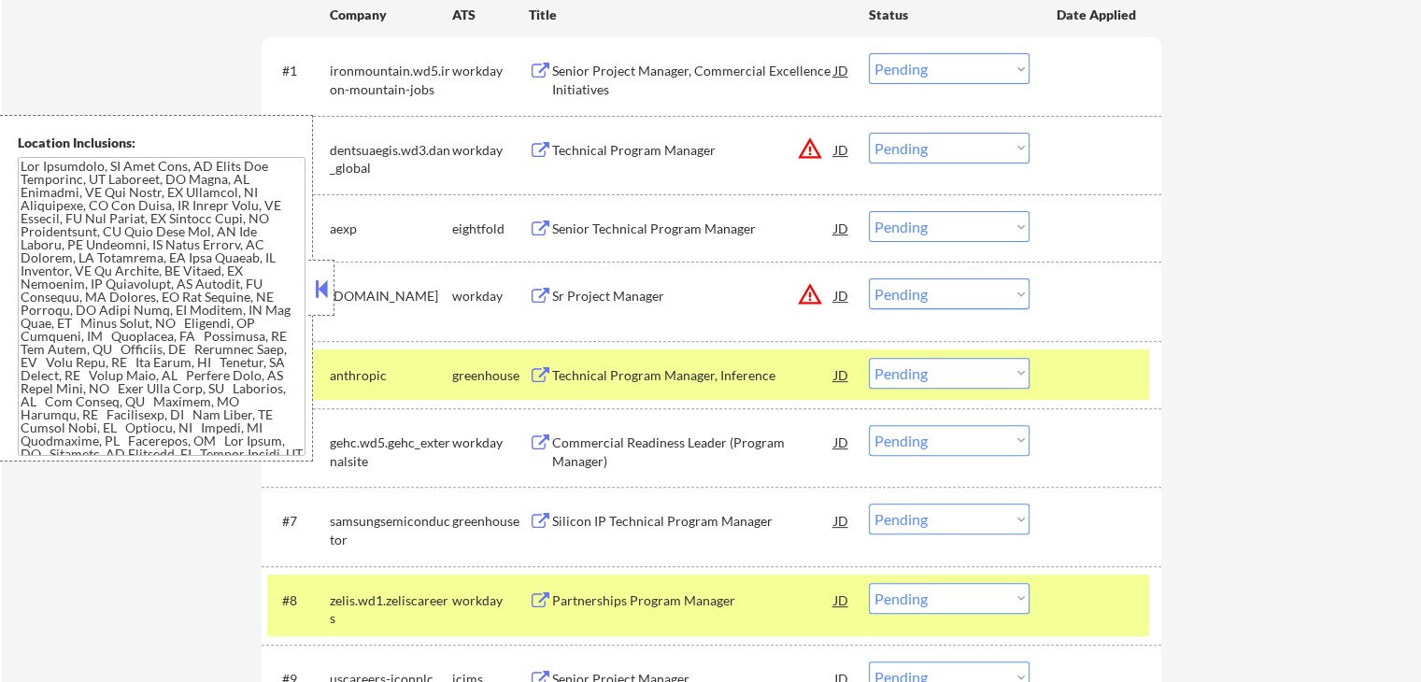
click at [544, 521] on button at bounding box center [540, 522] width 23 height 18
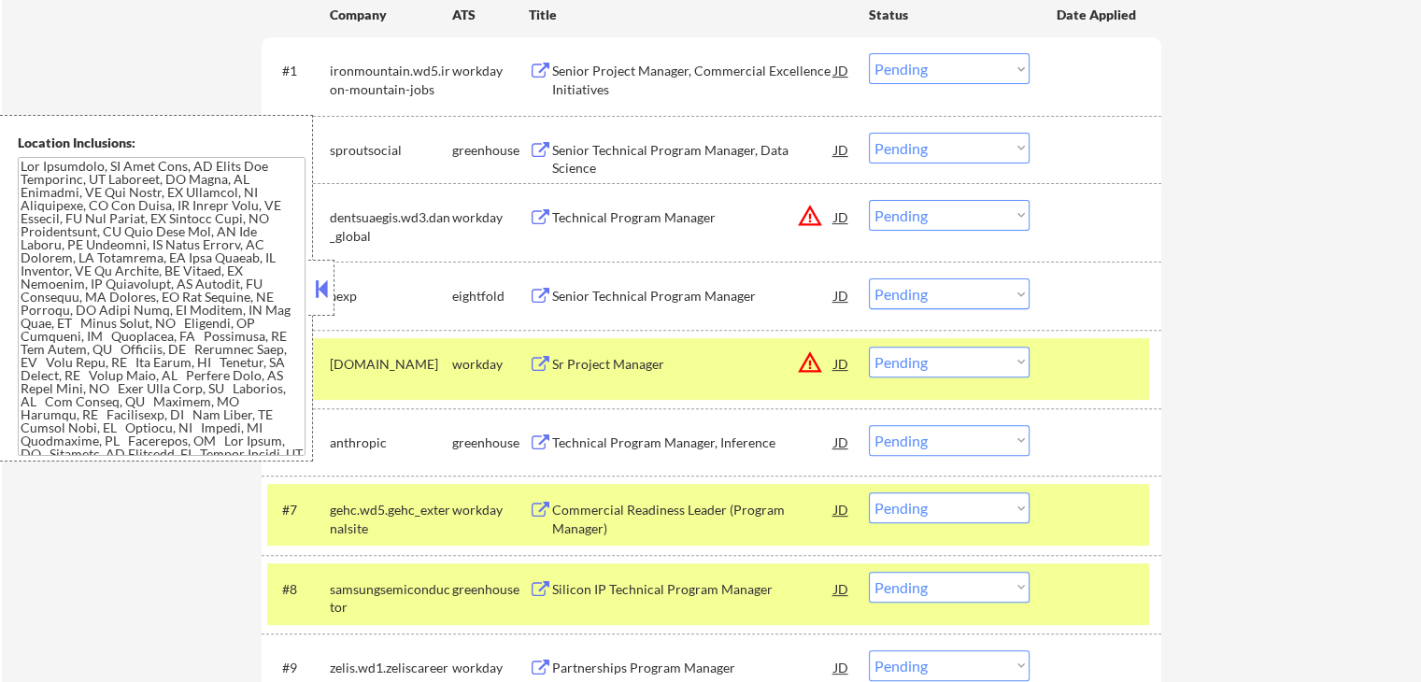
scroll to position [766, 0]
